Goal: Check status: Check status

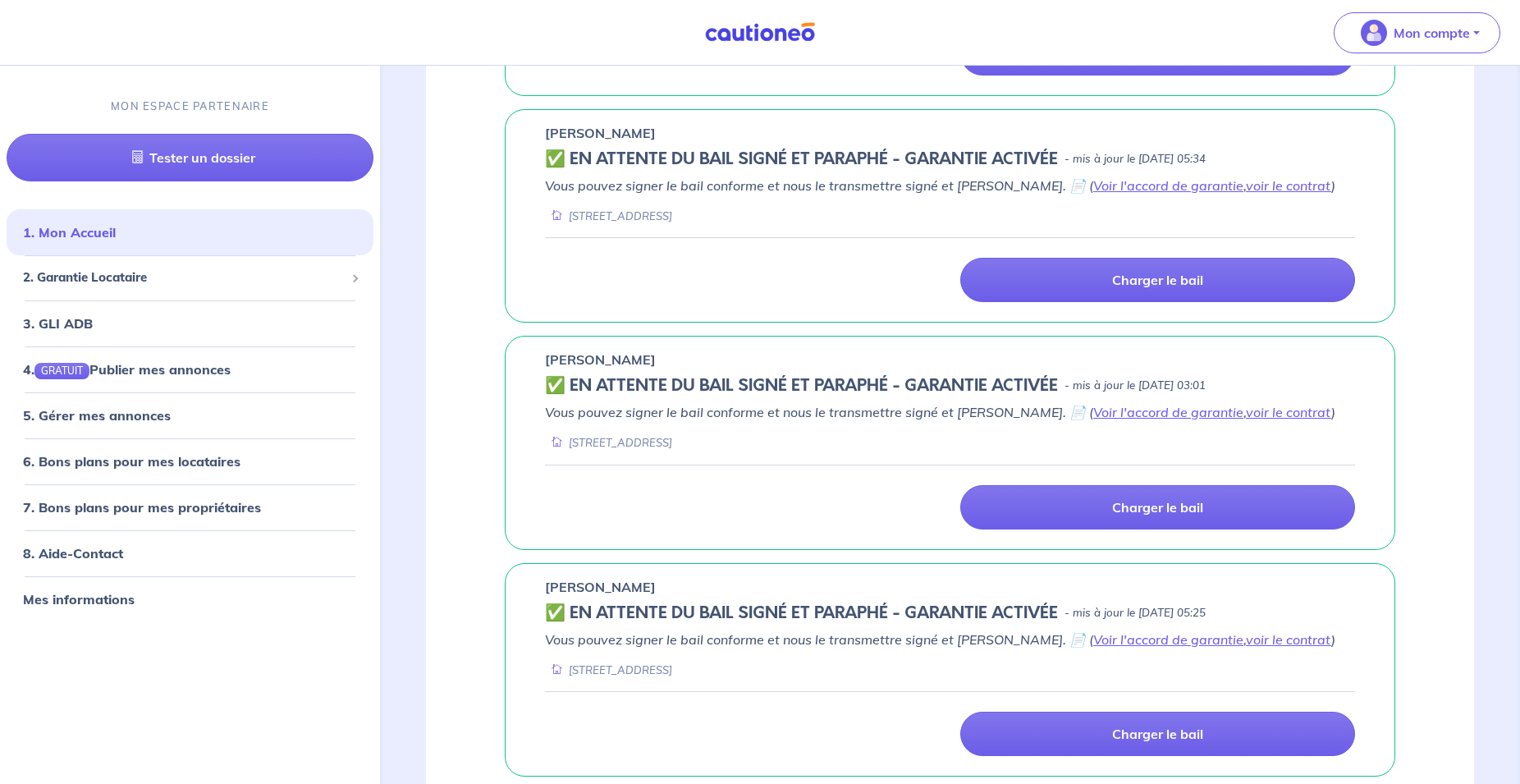
scroll to position [1088, 0]
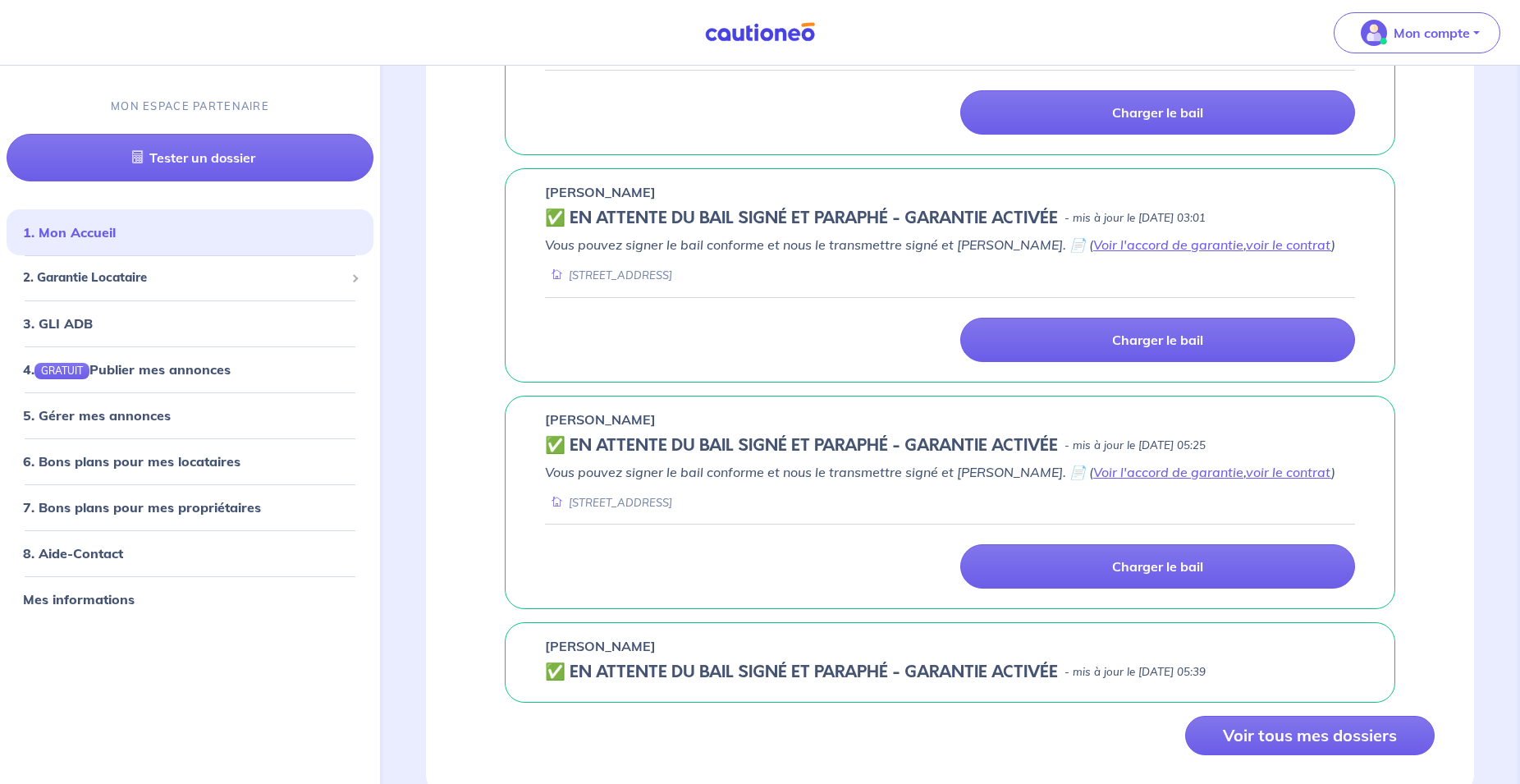
click at [1197, 642] on div "[PERSON_NAME] ✅️️️ EN ATTENTE DU BAIL SIGNÉ ET PARAPHÉ - GARANTIE ACTIVÉE - mis…" at bounding box center [950, 661] width 890 height 80
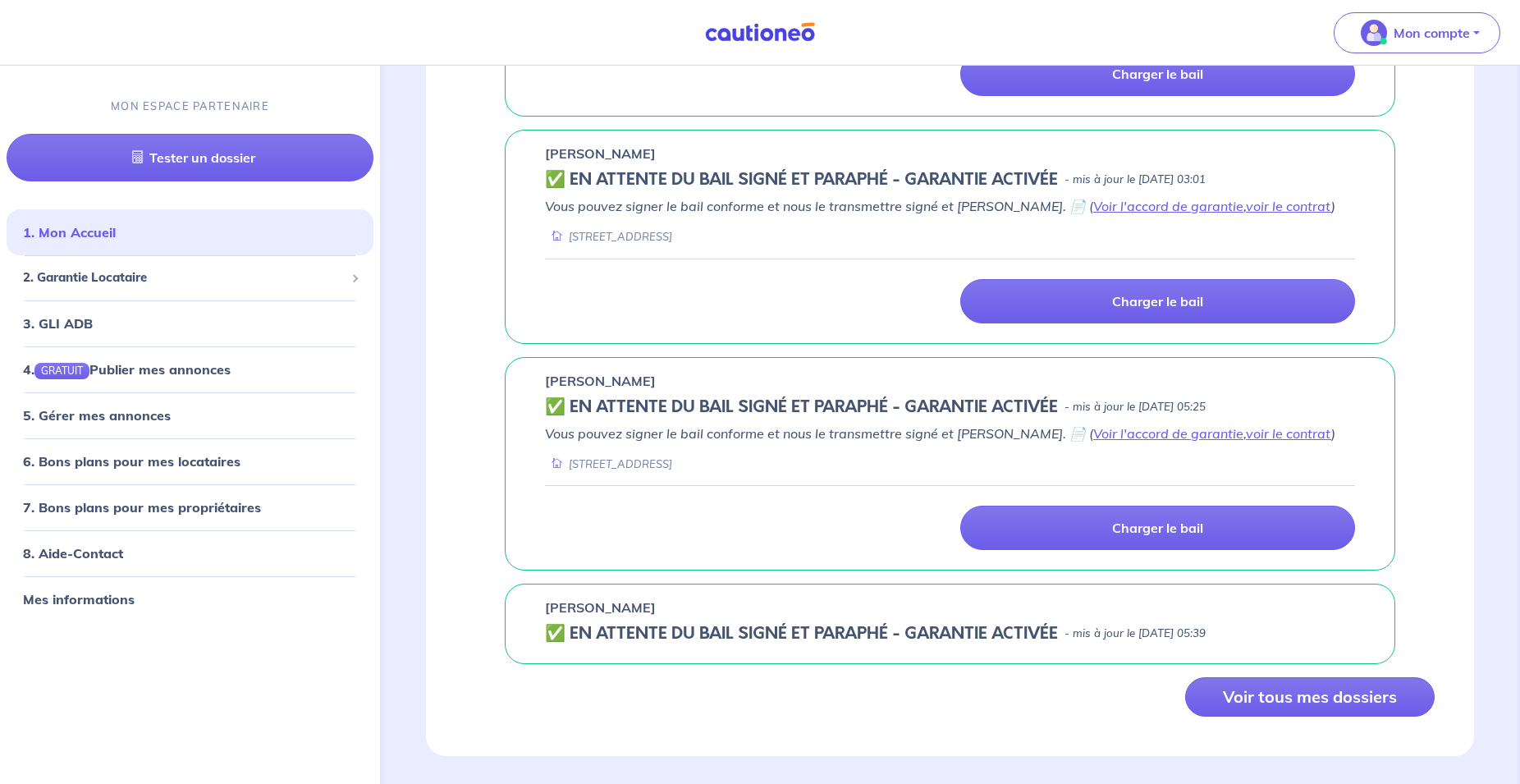
click at [1236, 598] on div "[PERSON_NAME]" at bounding box center [950, 608] width 810 height 20
click at [1303, 677] on button "Voir tous mes dossiers" at bounding box center [1309, 697] width 249 height 40
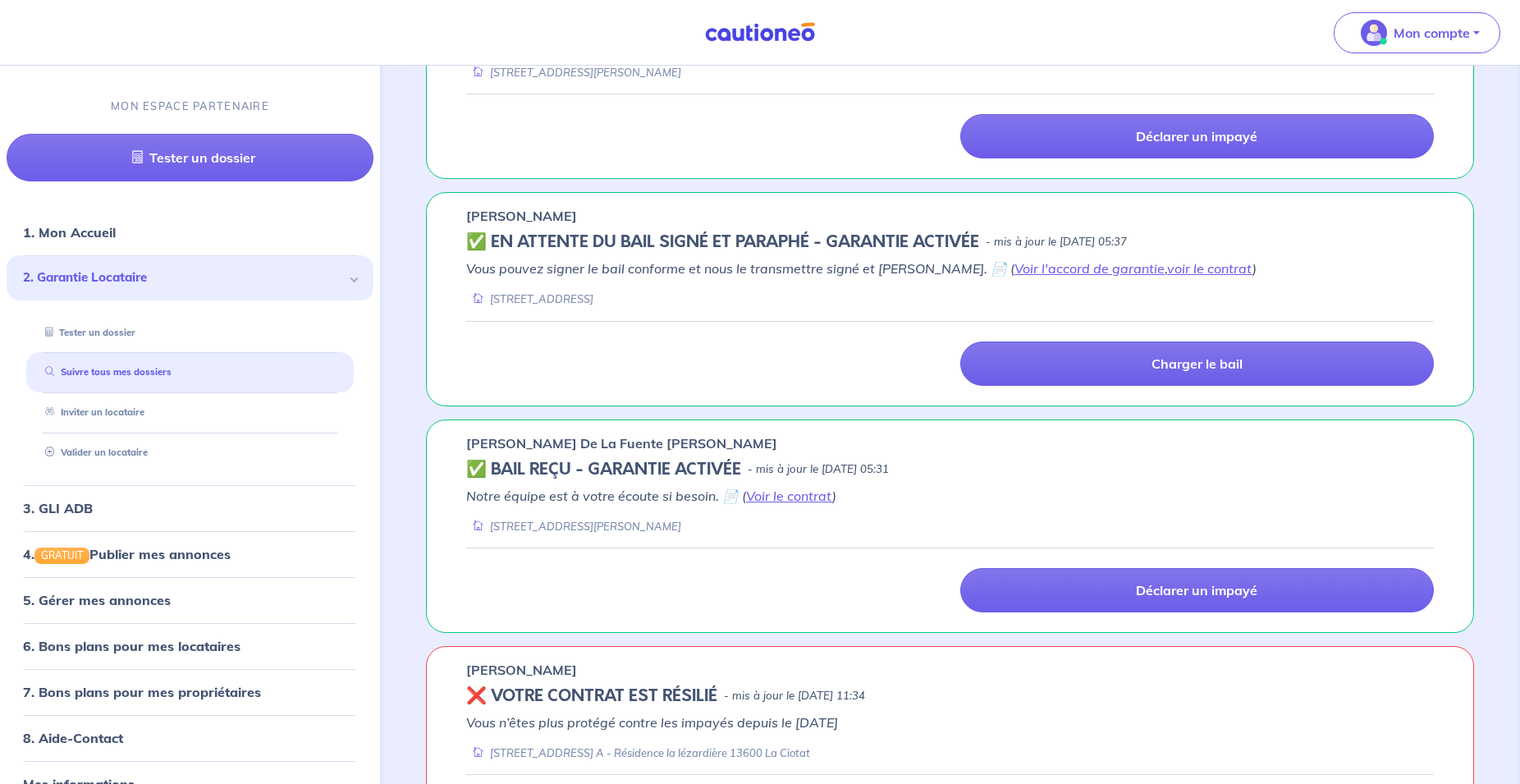
scroll to position [1171, 0]
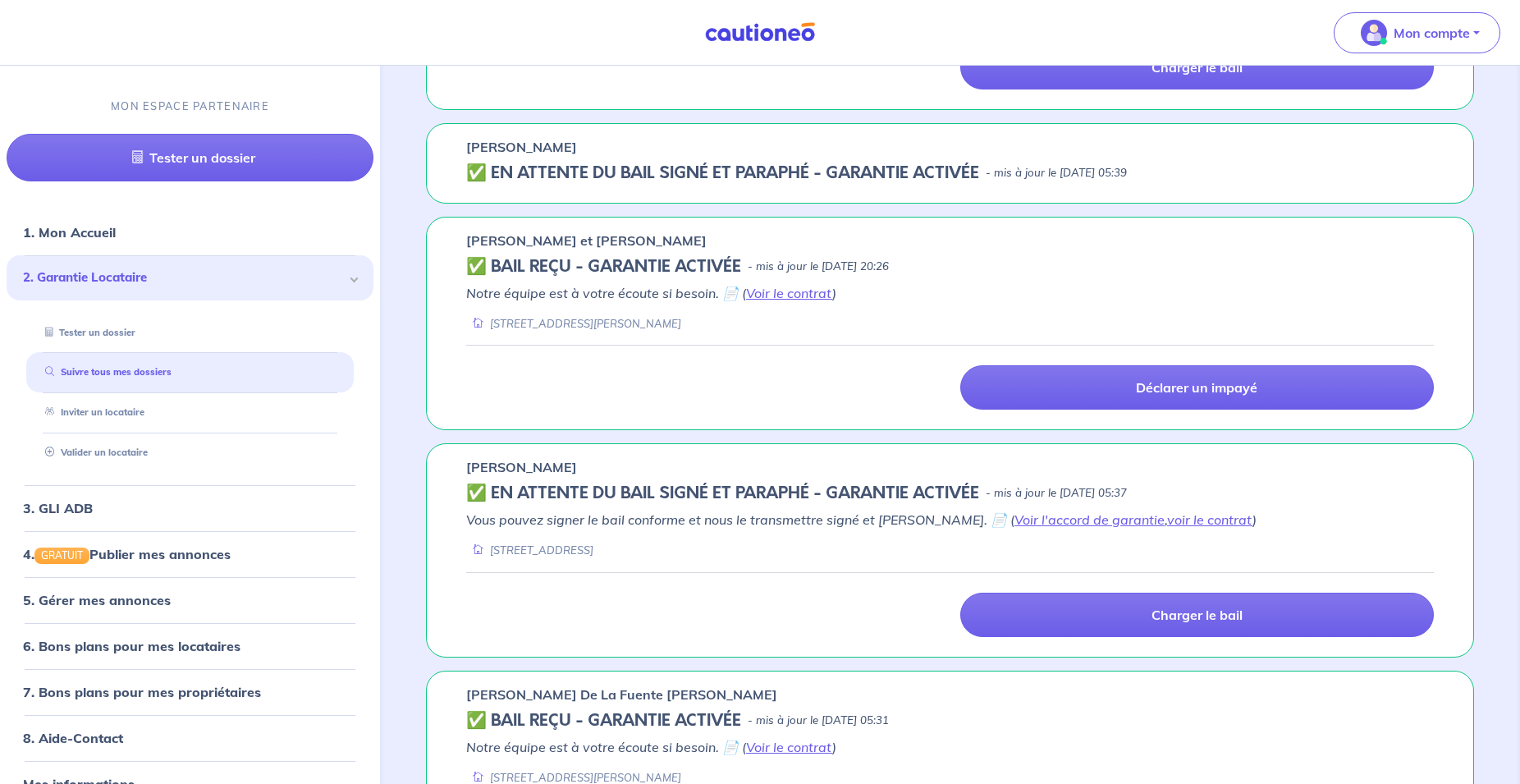
click at [1218, 168] on div "✅️️️ EN ATTENTE DU BAIL SIGNÉ ET PARAPHÉ - GARANTIE ACTIVÉE - mis à jour le [DA…" at bounding box center [950, 173] width 968 height 20
click at [979, 173] on h5 "✅️️️ EN ATTENTE DU BAIL SIGNÉ ET PARAPHÉ - GARANTIE ACTIVÉE" at bounding box center [723, 173] width 513 height 20
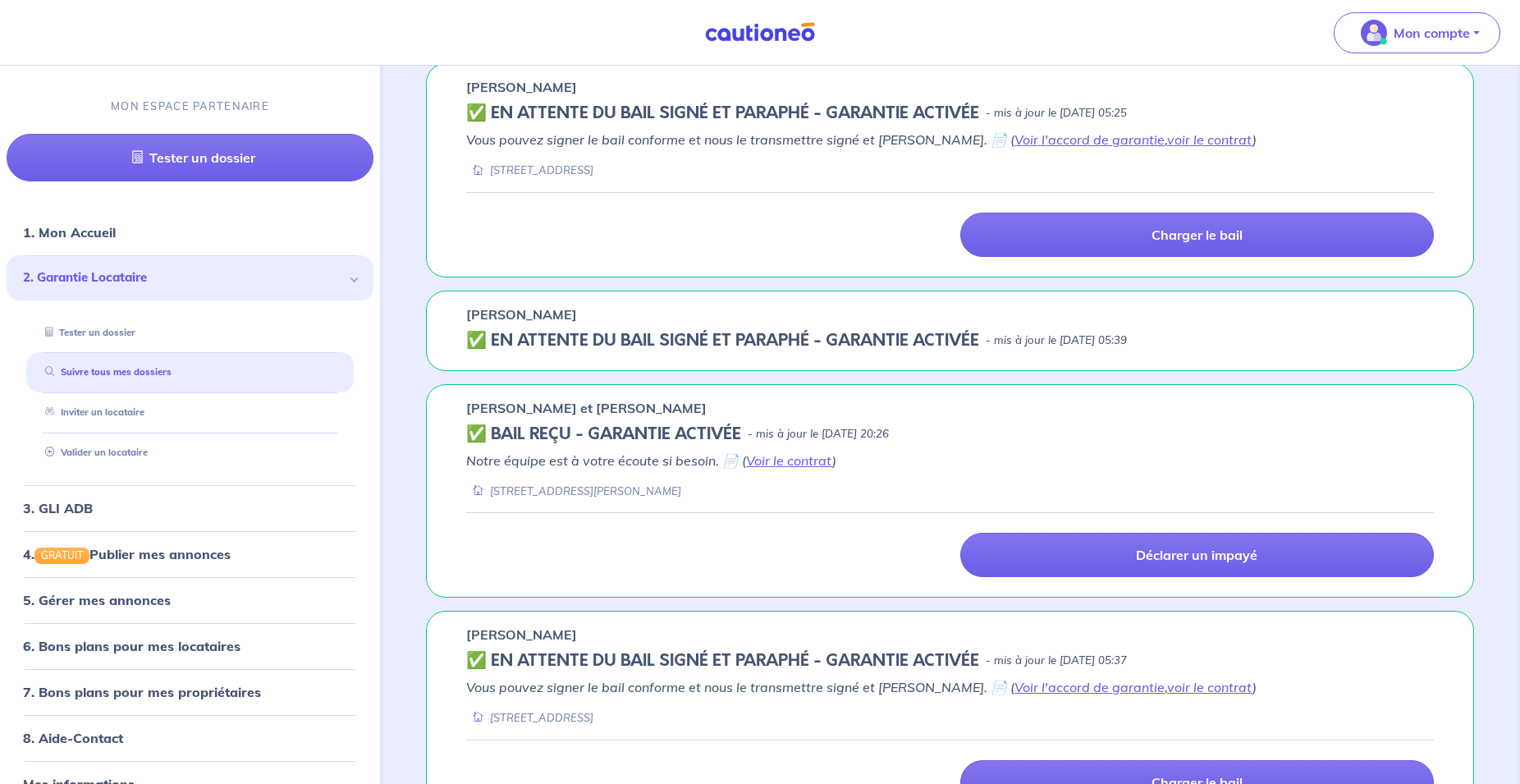
click at [1134, 358] on div "[PERSON_NAME] ✅️️️ EN ATTENTE DU BAIL SIGNÉ ET PARAPHÉ - GARANTIE ACTIVÉE - mis…" at bounding box center [950, 330] width 1048 height 80
drag, startPoint x: 1134, startPoint y: 341, endPoint x: 1098, endPoint y: 340, distance: 36.0
click at [1127, 340] on p "- mis à jour le [DATE] 05:39" at bounding box center [1056, 340] width 141 height 17
click at [966, 339] on h5 "✅️️️ EN ATTENTE DU BAIL SIGNÉ ET PARAPHÉ - GARANTIE ACTIVÉE" at bounding box center [723, 340] width 513 height 20
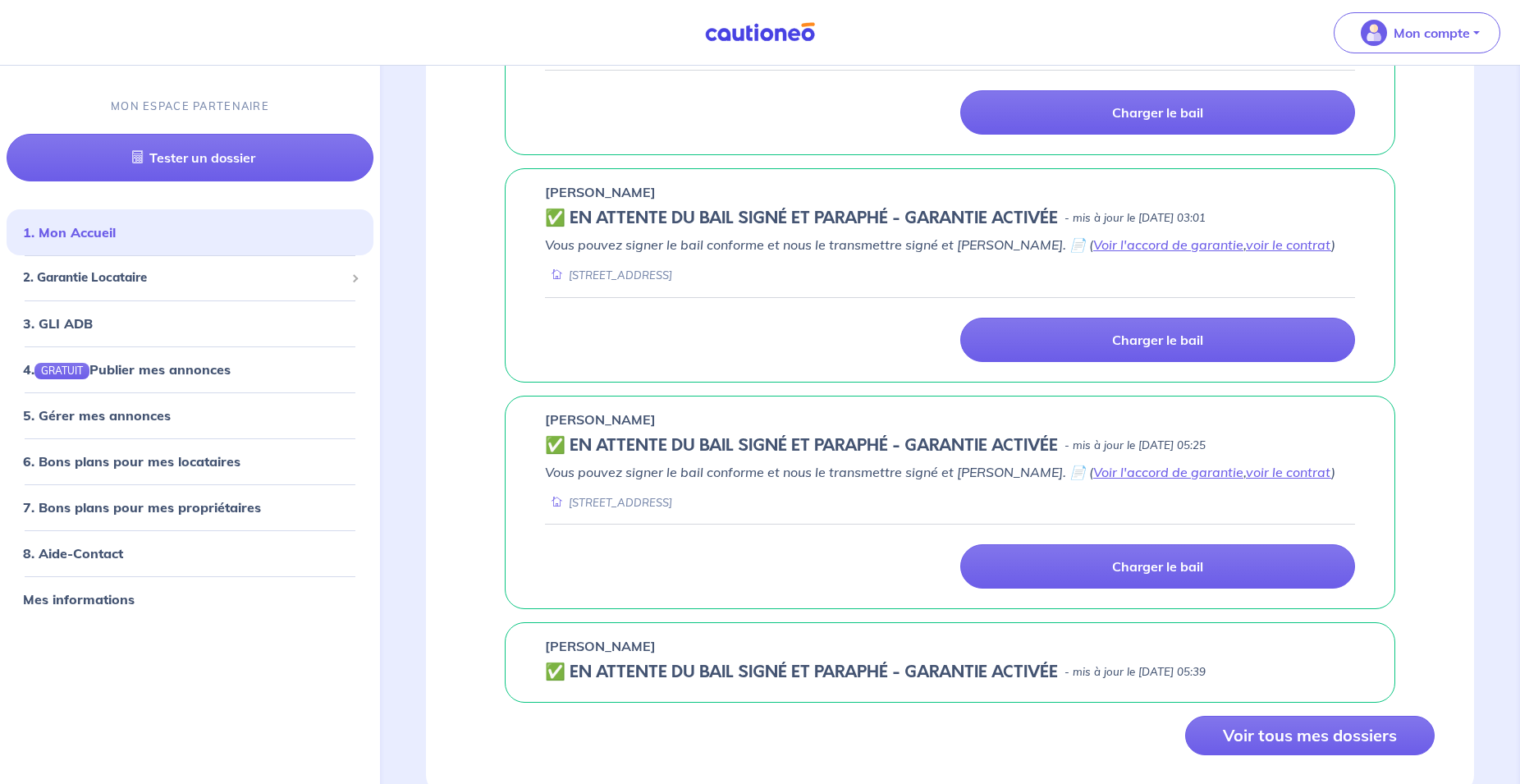
scroll to position [1127, 0]
